Goal: Task Accomplishment & Management: Manage account settings

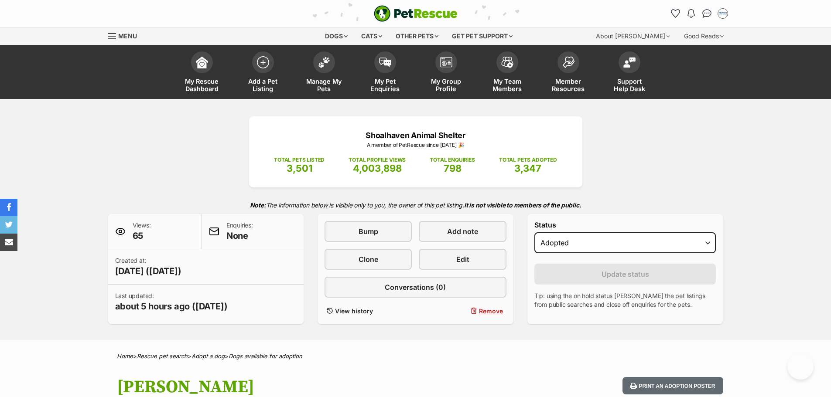
select select "rehomed"
